Goal: Check status: Check status

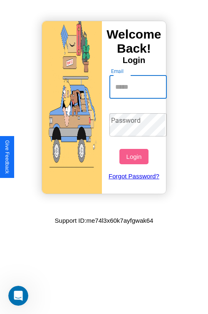
click at [139, 87] on input "Email" at bounding box center [138, 87] width 58 height 23
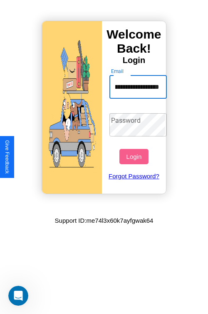
scroll to position [0, 53]
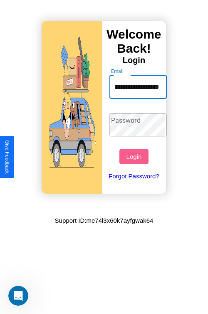
type input "**********"
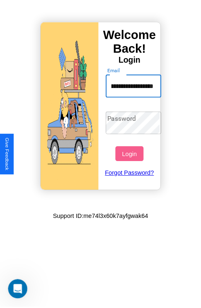
scroll to position [0, 0]
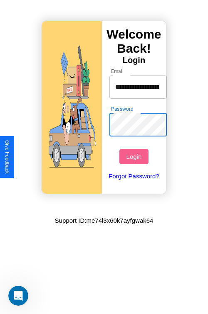
click at [135, 157] on button "Login" at bounding box center [133, 156] width 29 height 15
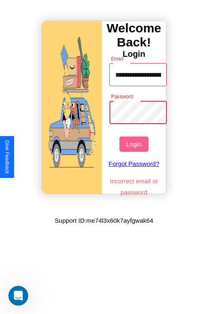
click at [135, 144] on button "Login" at bounding box center [133, 144] width 29 height 15
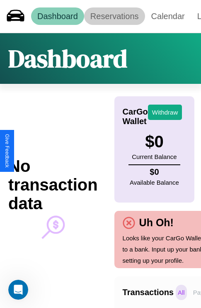
click at [115, 16] on link "Reservations" at bounding box center [114, 15] width 61 height 17
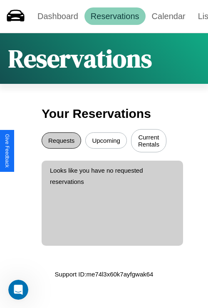
click at [61, 142] on button "Requests" at bounding box center [61, 140] width 39 height 16
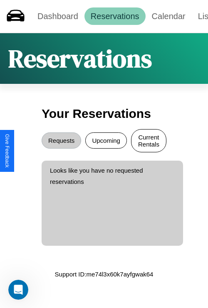
click at [148, 142] on button "Current Rentals" at bounding box center [148, 140] width 35 height 23
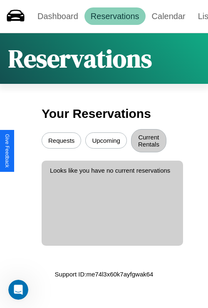
click at [106, 142] on button "Upcoming" at bounding box center [106, 140] width 42 height 16
